Goal: Task Accomplishment & Management: Complete application form

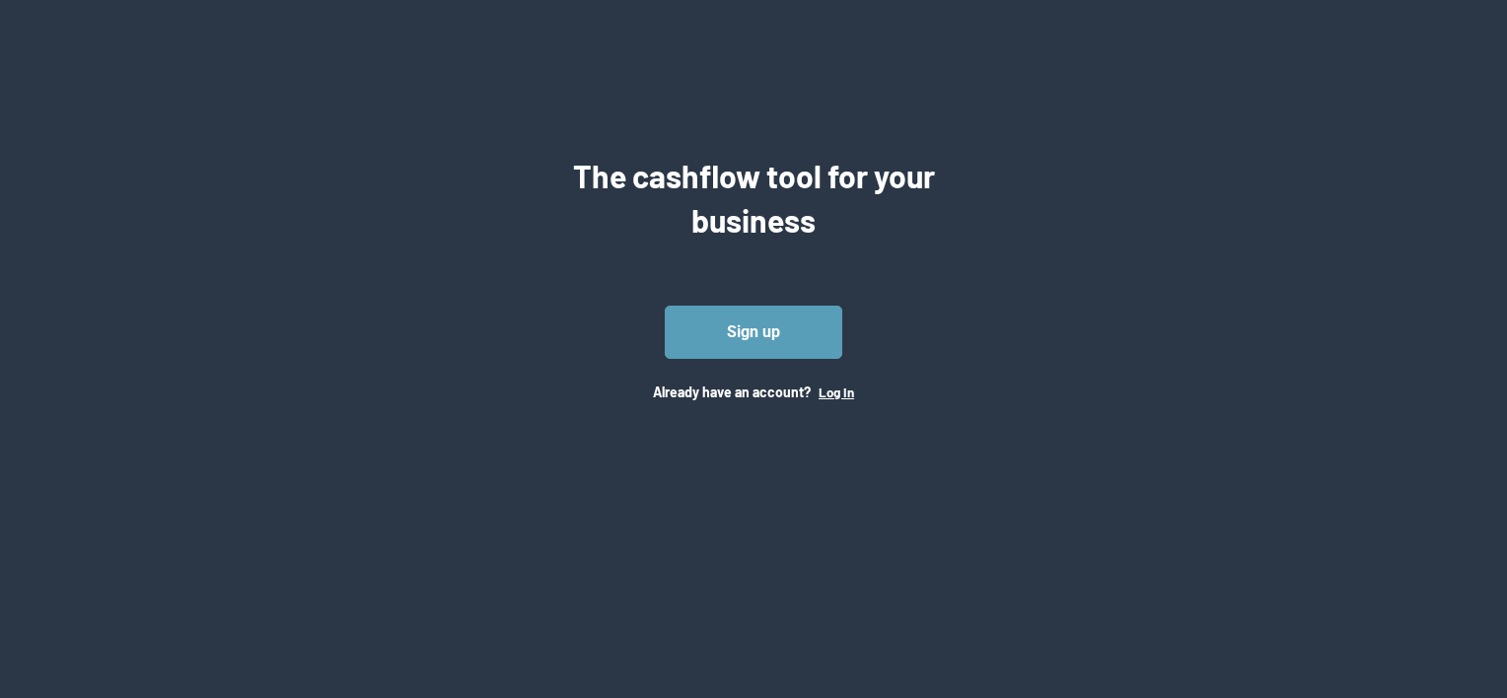
click at [849, 396] on button "Log In" at bounding box center [837, 393] width 36 height 16
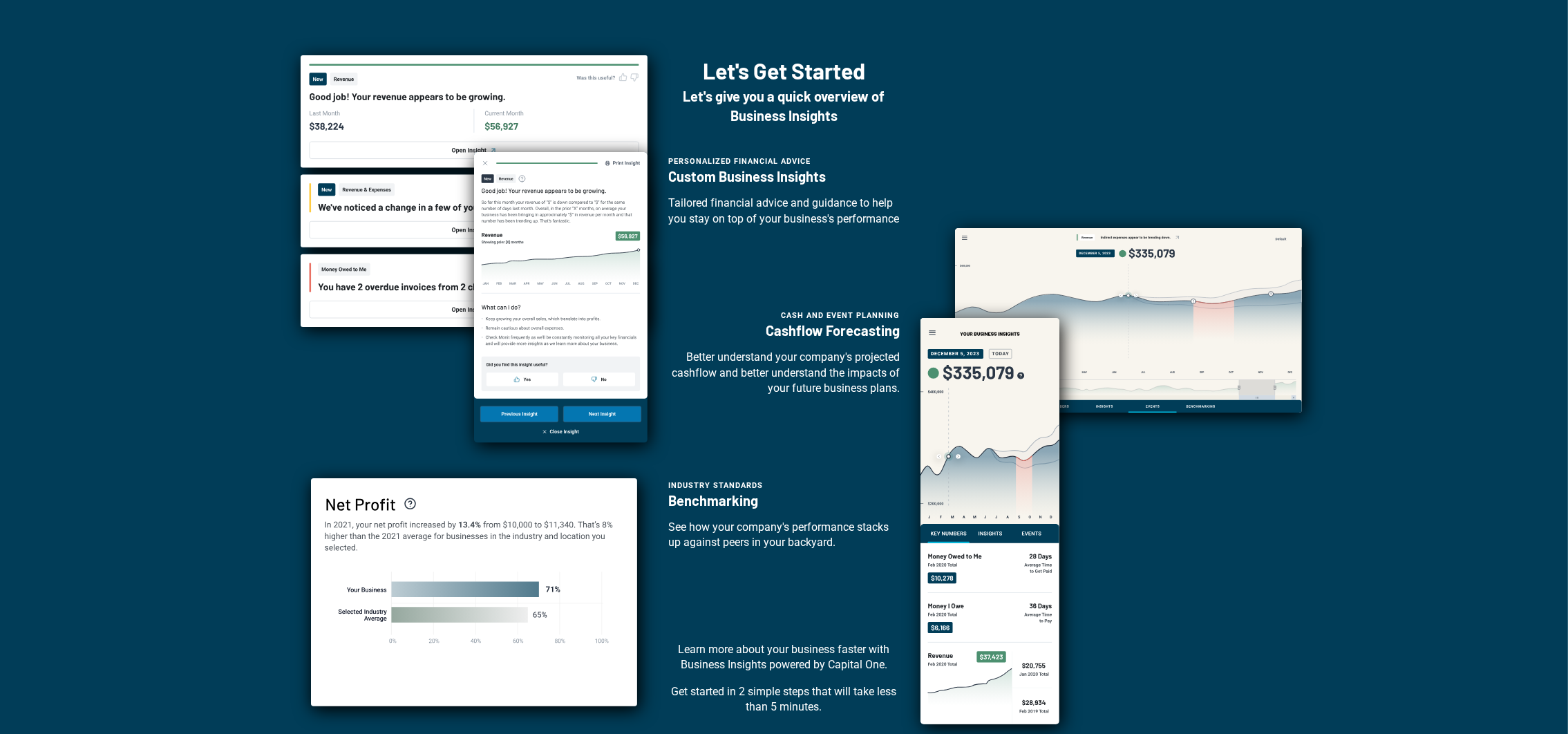
scroll to position [104, 0]
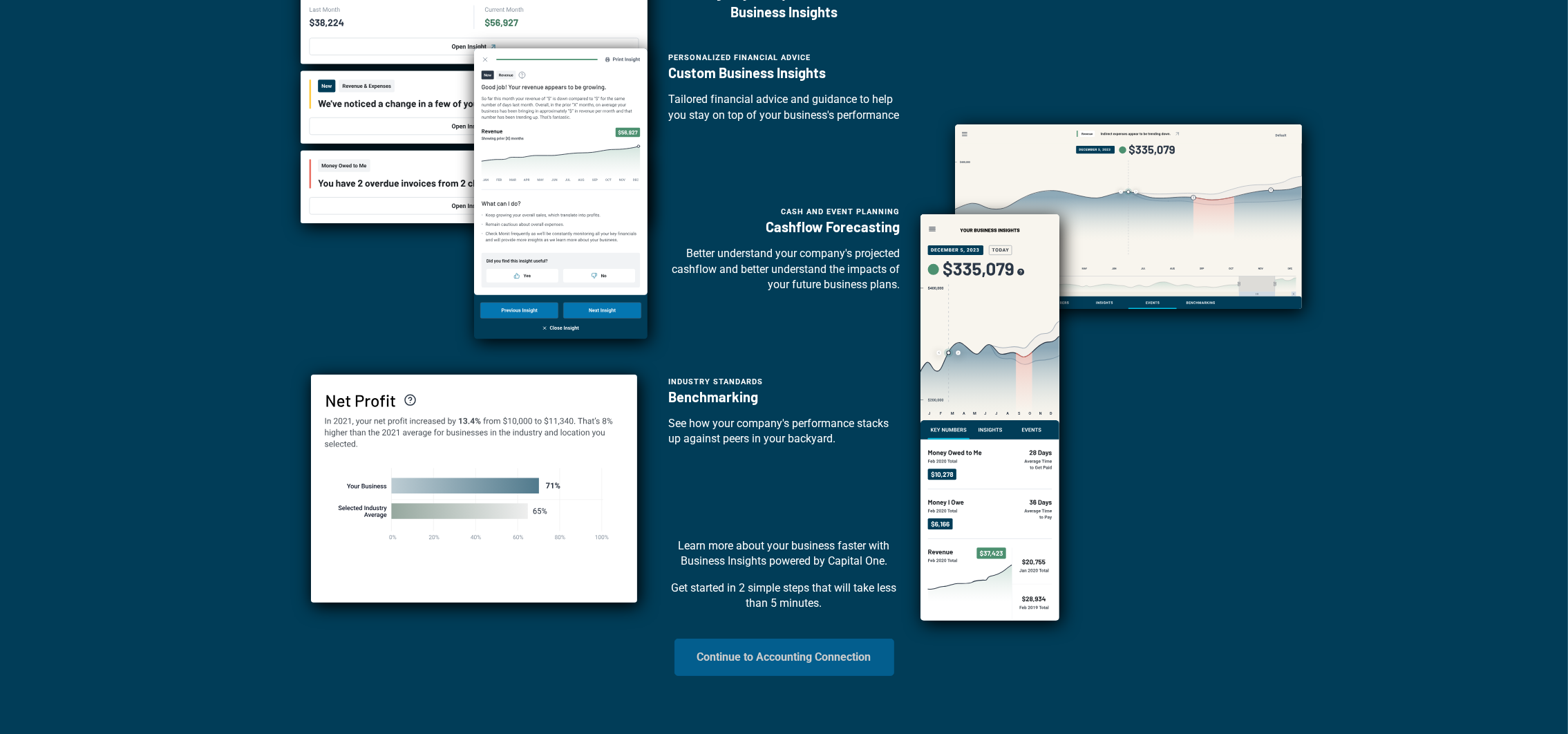
drag, startPoint x: 840, startPoint y: 674, endPoint x: 855, endPoint y: 660, distance: 20.5
click at [840, 488] on button "Continue to Accounting Connection" at bounding box center [785, 656] width 220 height 37
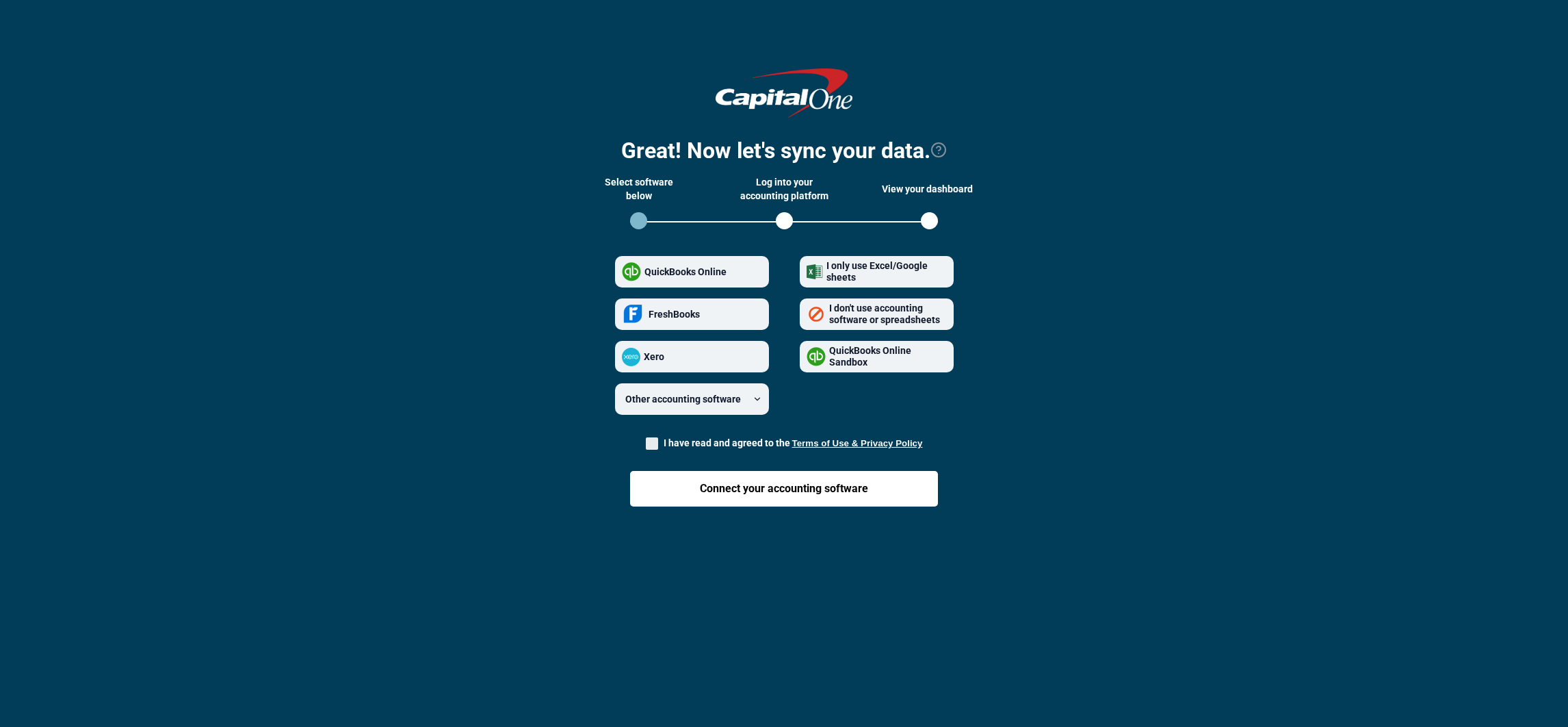
click at [908, 356] on span "QuickBooks Online Sandbox" at bounding box center [886, 357] width 121 height 24
click at [807, 357] on Sandbox "QuickBooks Online Sandbox" at bounding box center [807, 357] width 1 height 1
radio Sandbox "true"
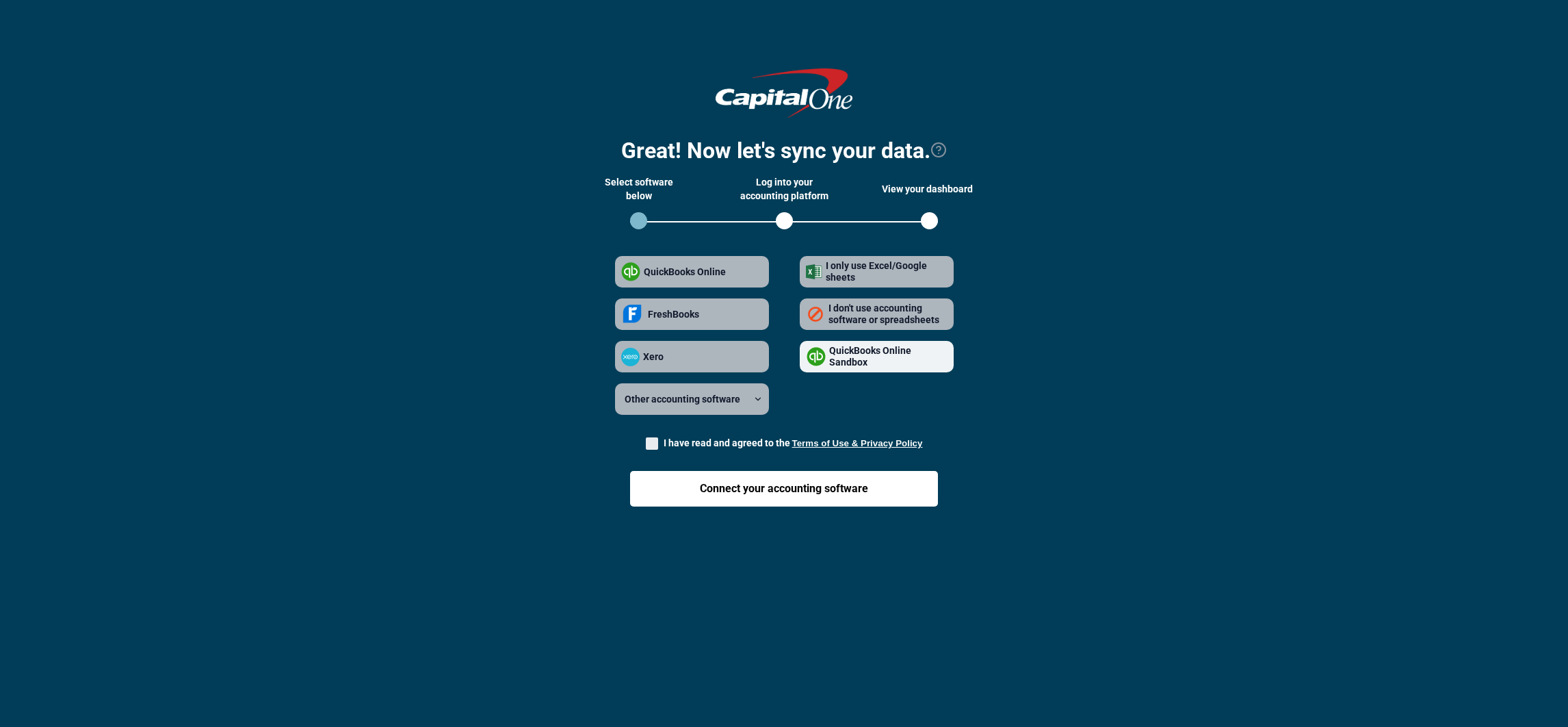
click at [655, 441] on span at bounding box center [652, 443] width 12 height 12
click at [646, 440] on input "I have read and agreed to the Terms of Use & Privacy Policy" at bounding box center [646, 439] width 1 height 1
checkbox input "true"
click at [902, 484] on button "Connect your accounting software" at bounding box center [784, 488] width 308 height 35
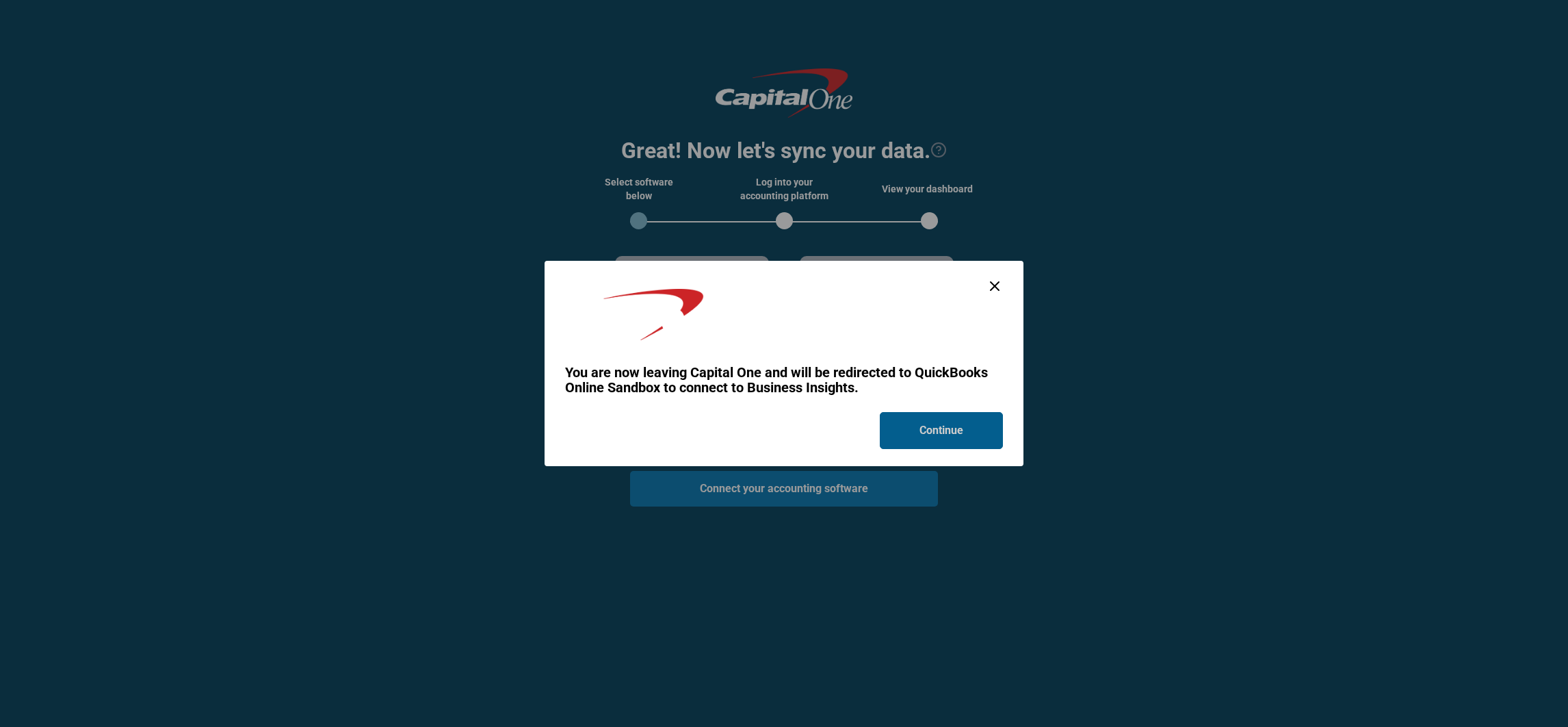
click at [972, 427] on button "Continue" at bounding box center [941, 430] width 123 height 37
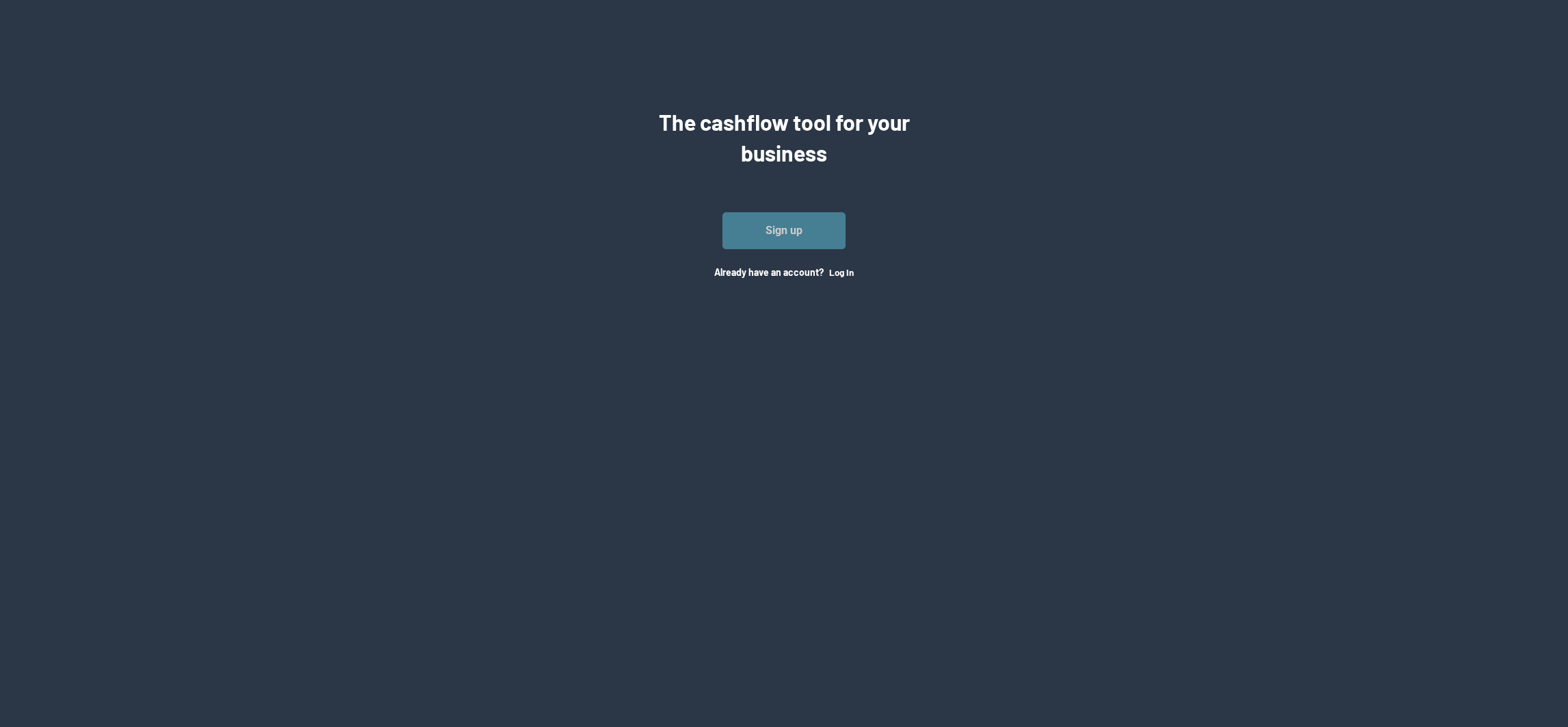
click at [819, 239] on link "Sign up" at bounding box center [784, 230] width 123 height 37
